Goal: Navigation & Orientation: Find specific page/section

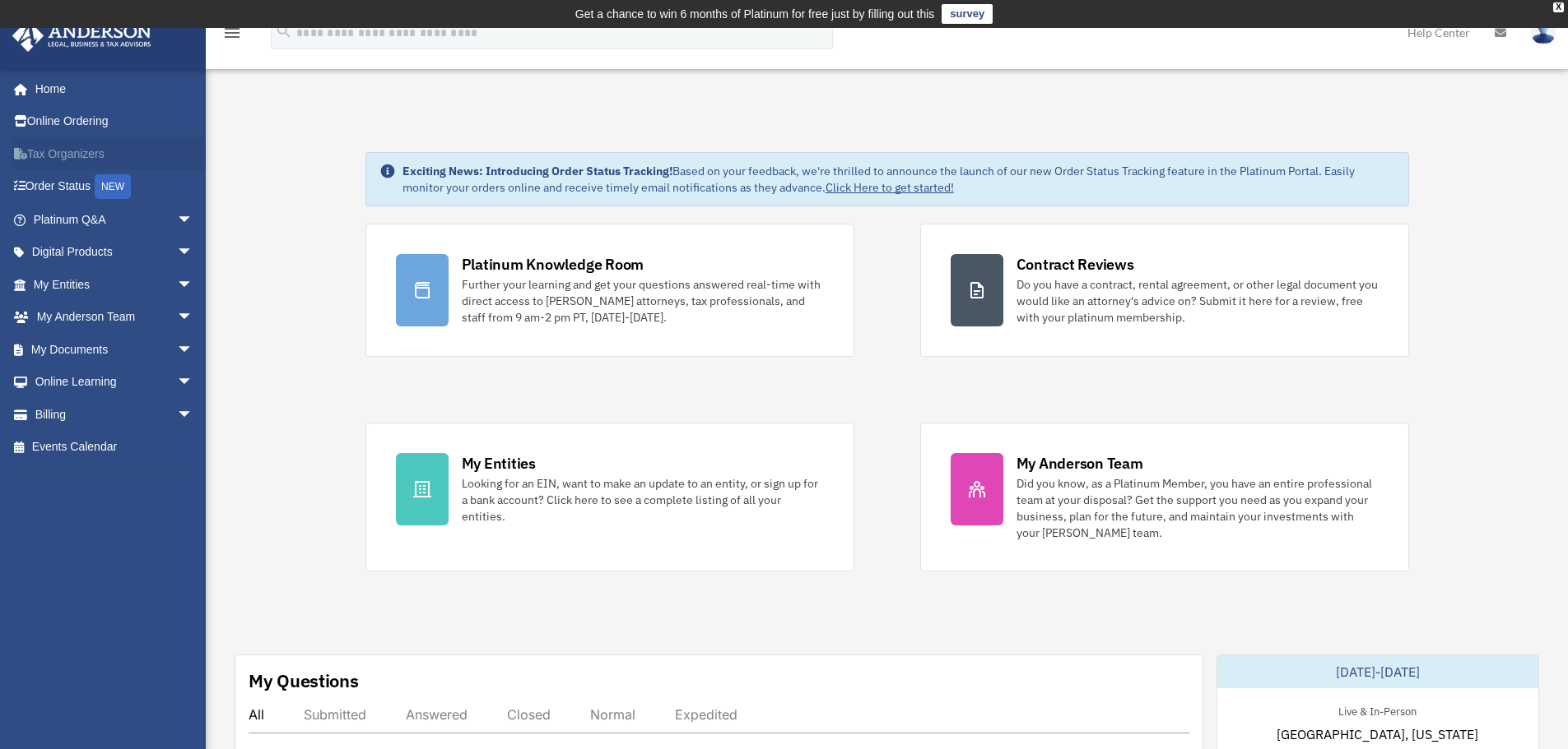
click at [55, 153] on link "Tax Organizers" at bounding box center [114, 154] width 206 height 33
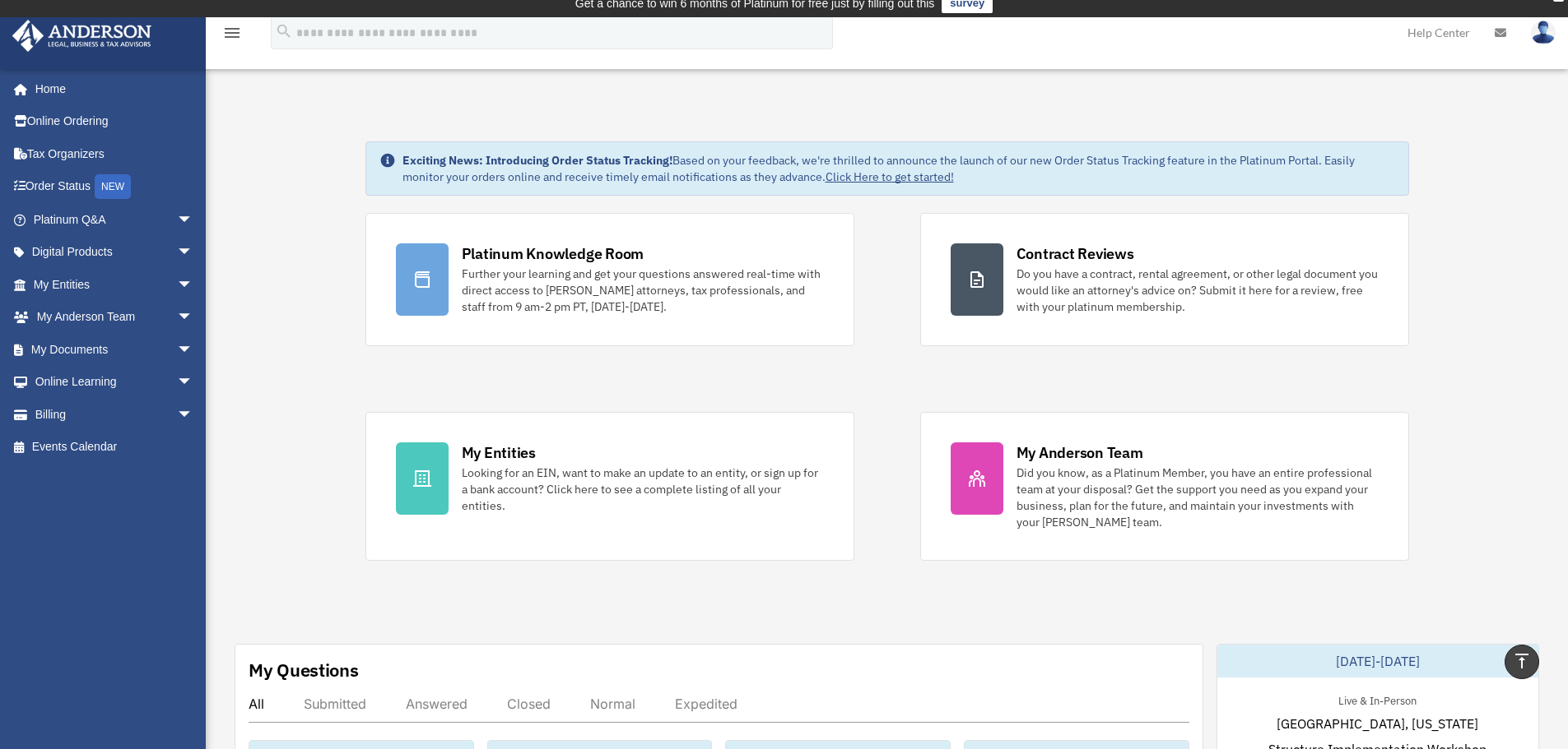
scroll to position [10, 0]
click at [108, 282] on link "My Entities arrow_drop_down" at bounding box center [114, 285] width 206 height 33
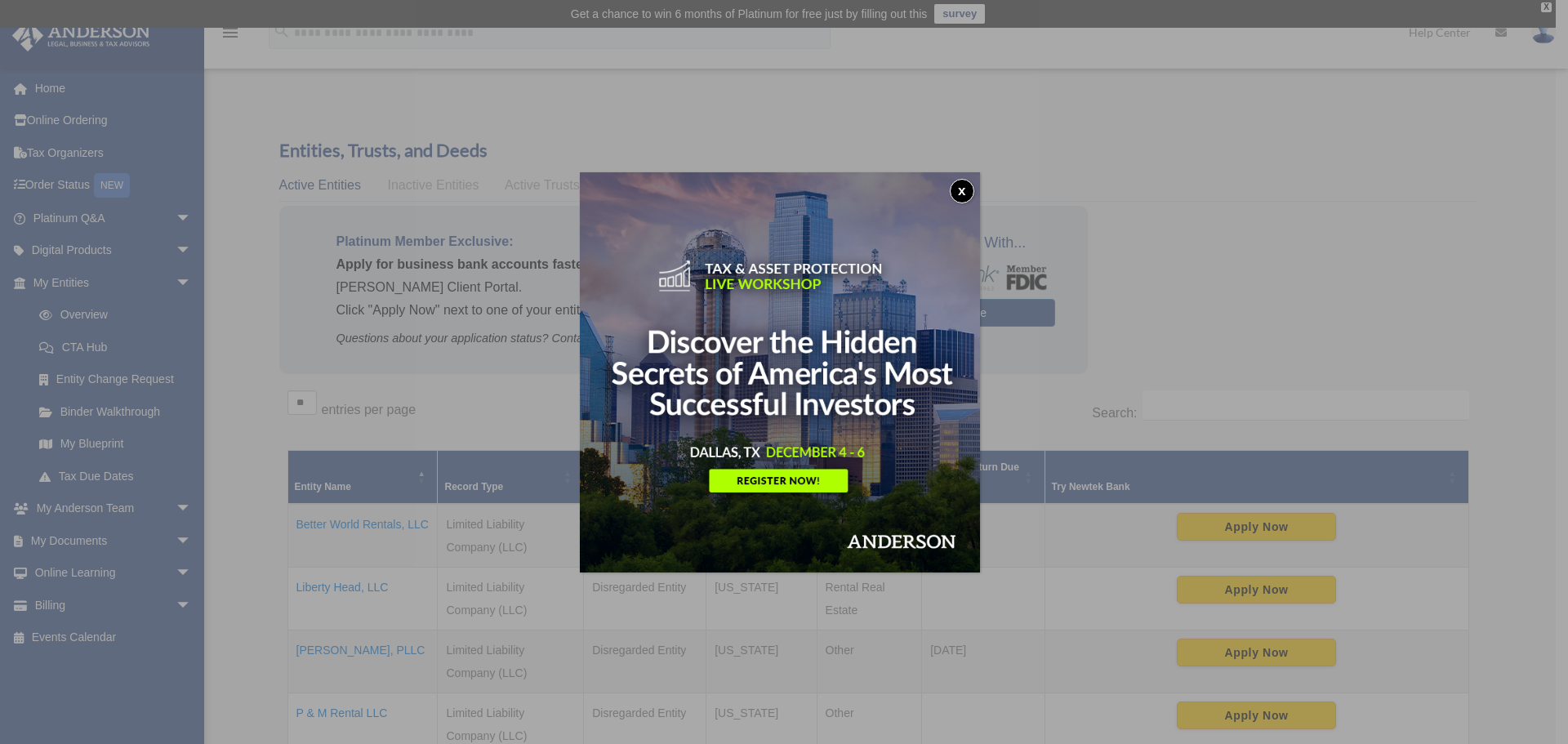
click at [958, 185] on button "x" at bounding box center [962, 191] width 25 height 25
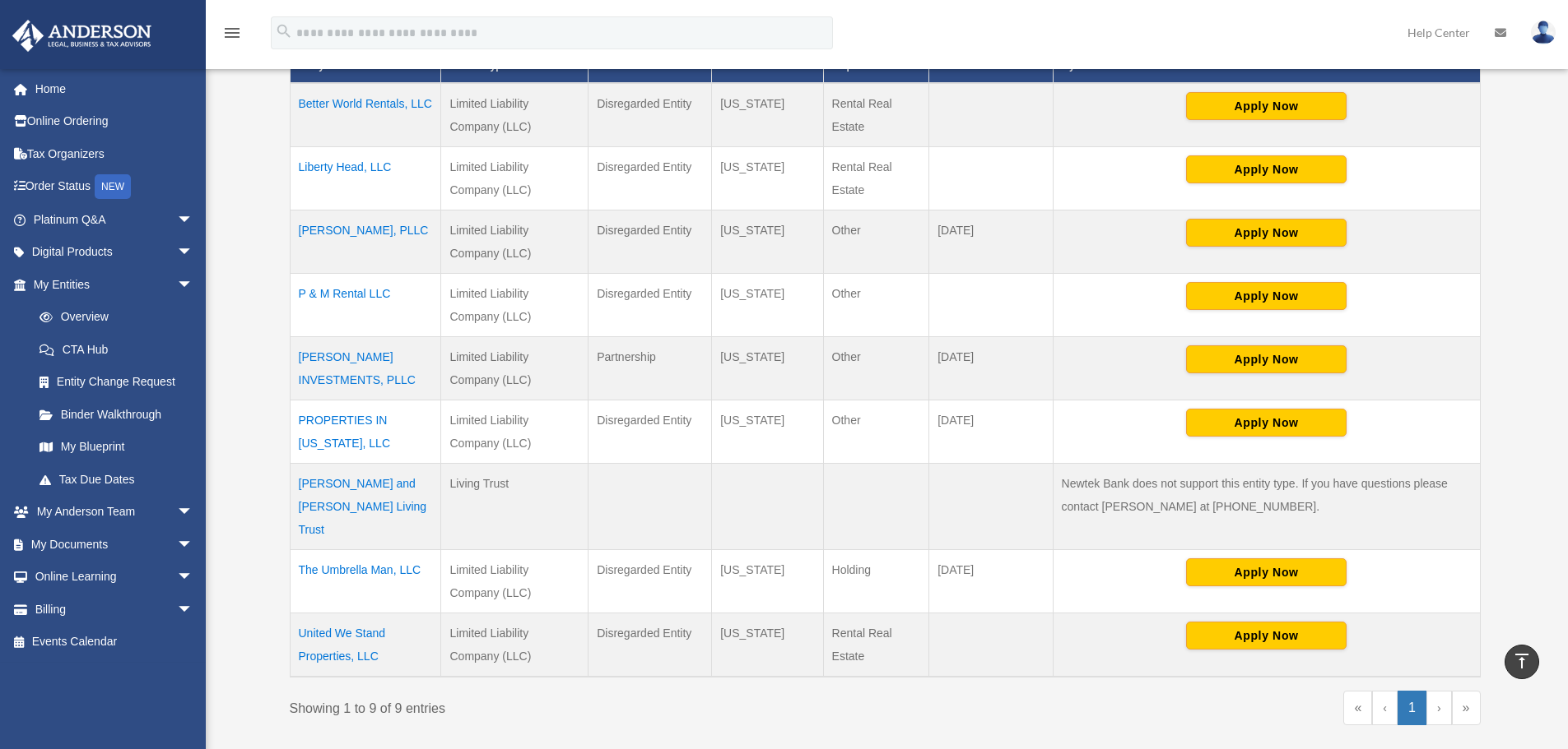
scroll to position [425, 0]
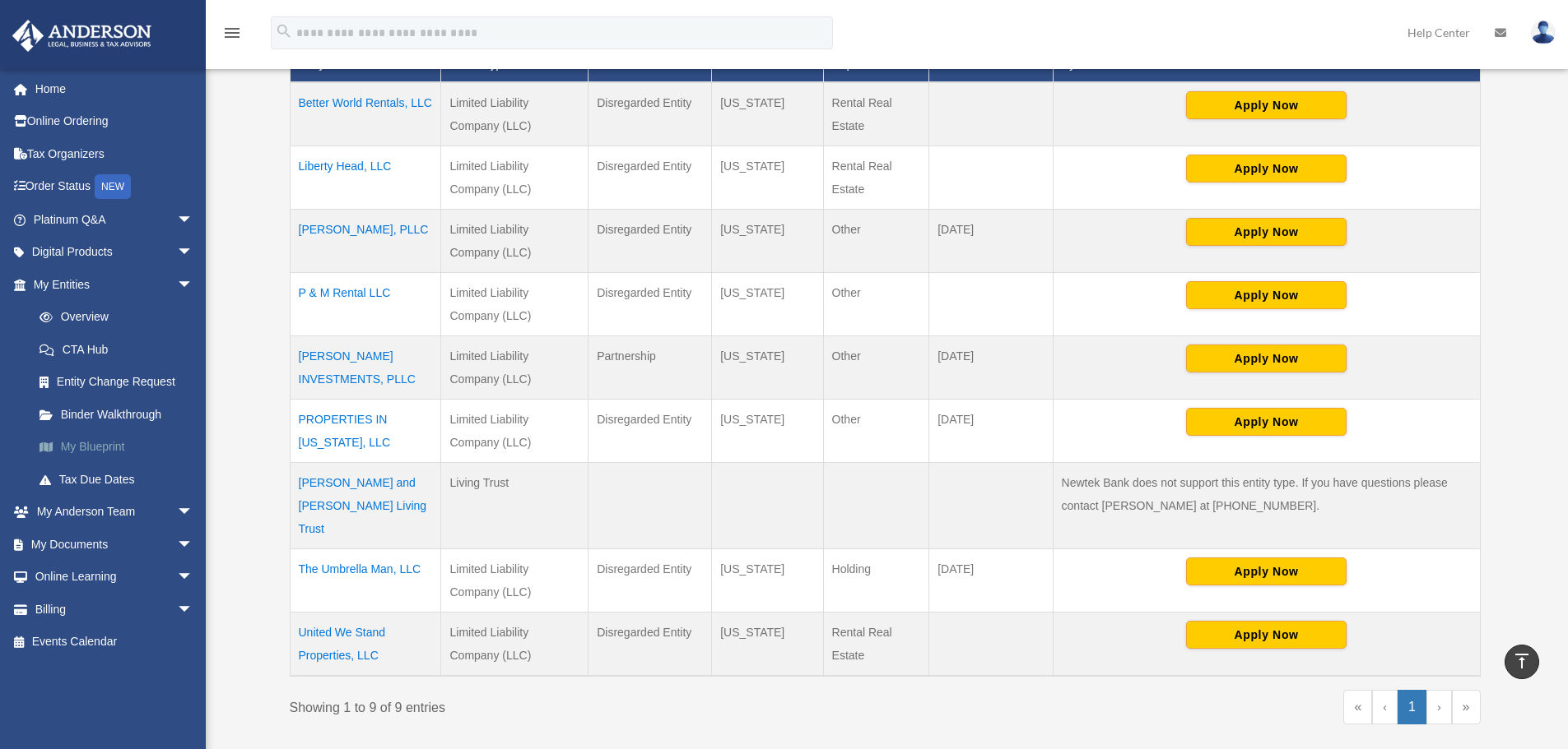
click at [117, 447] on link "My Blueprint" at bounding box center [120, 448] width 195 height 33
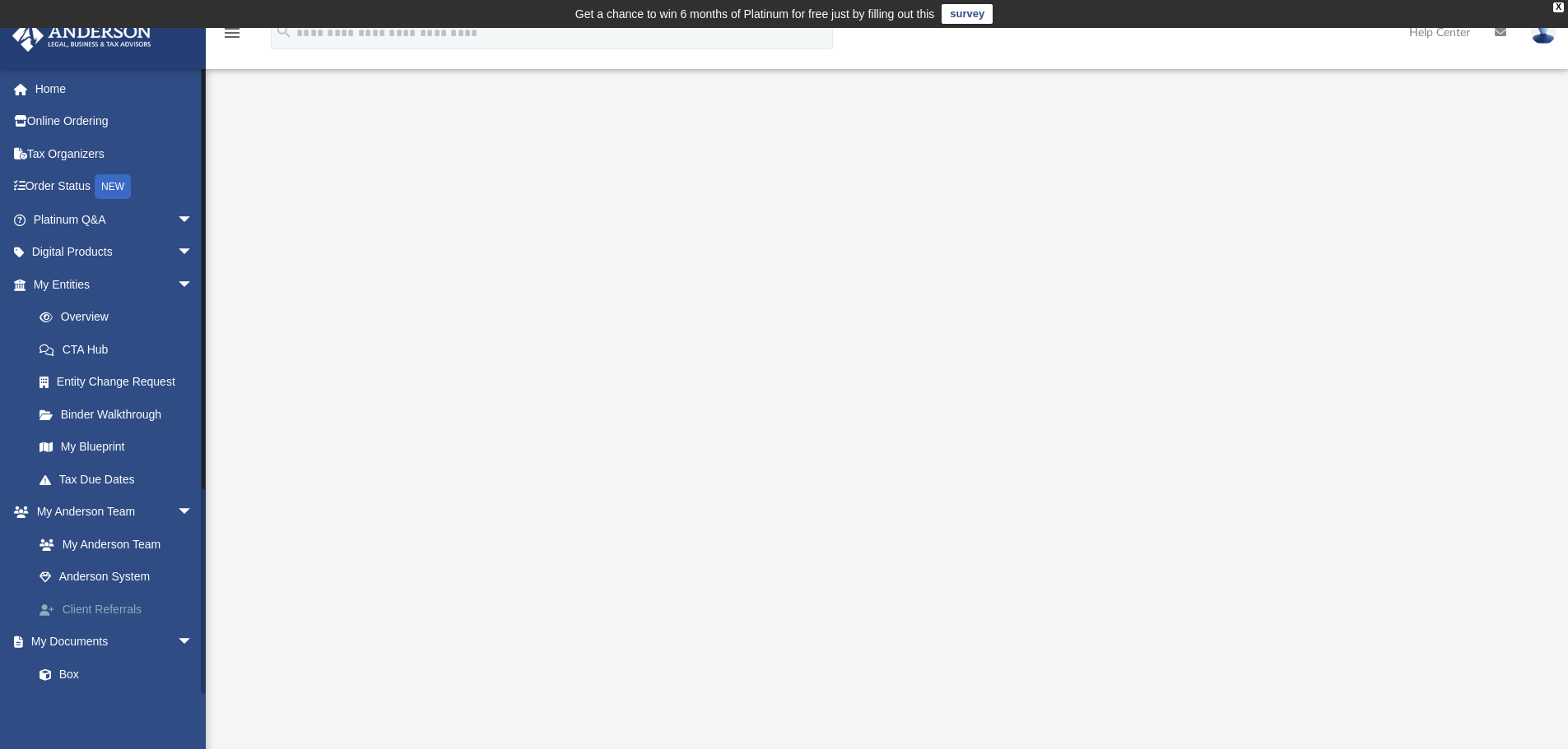
click at [120, 601] on link "Client Referrals" at bounding box center [120, 609] width 195 height 33
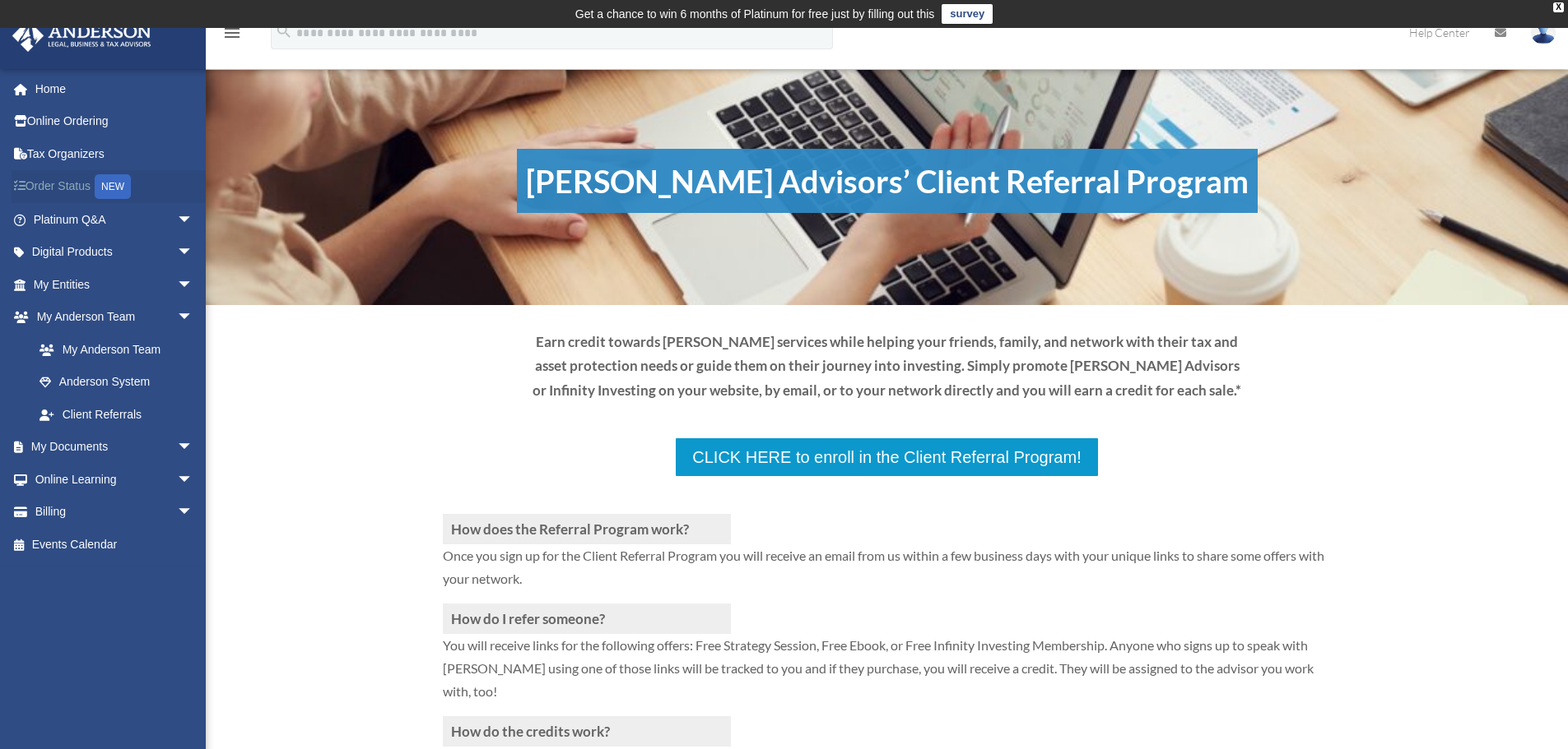
click at [86, 185] on link "Order Status NEW" at bounding box center [114, 187] width 206 height 33
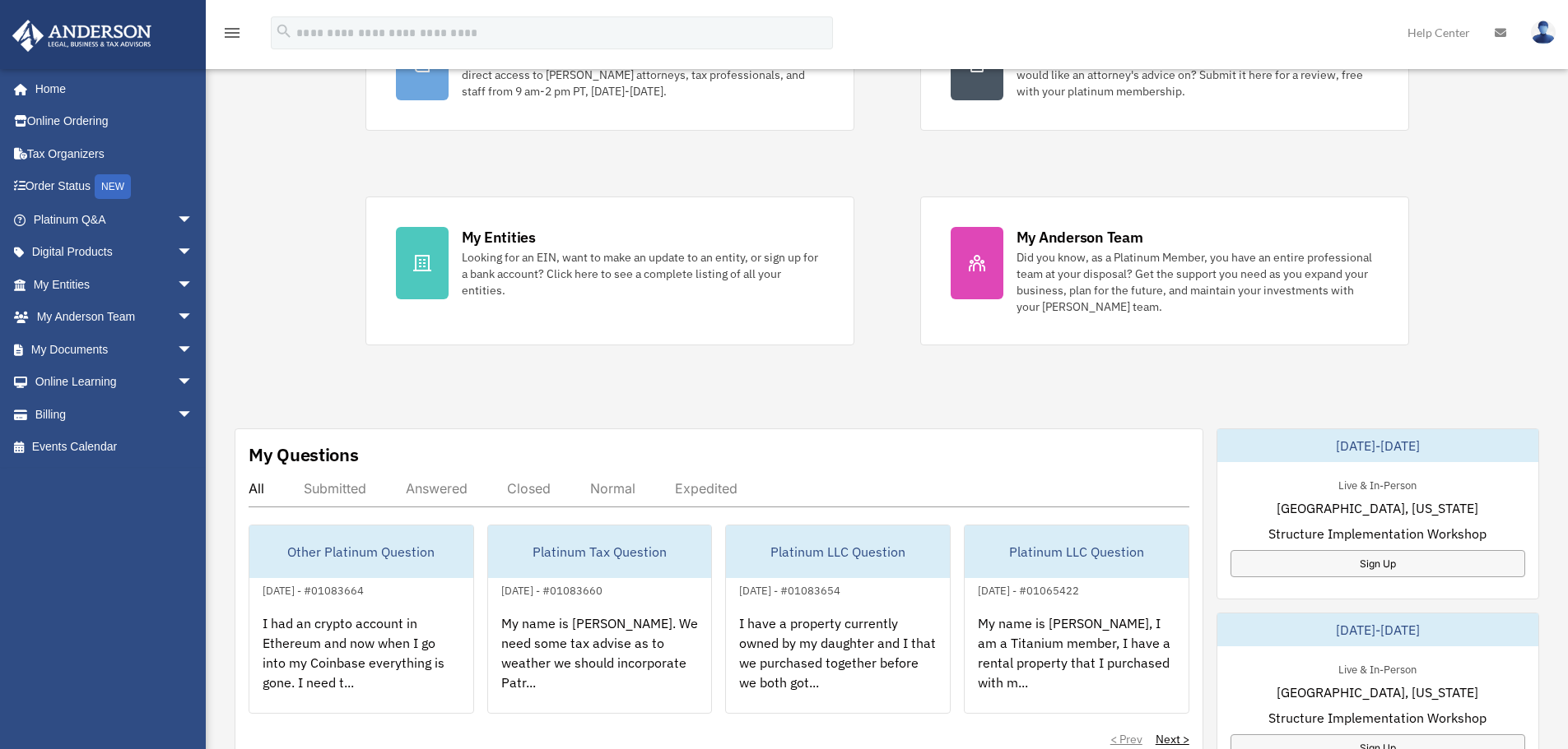
scroll to position [227, 0]
